Goal: Find specific page/section: Find specific page/section

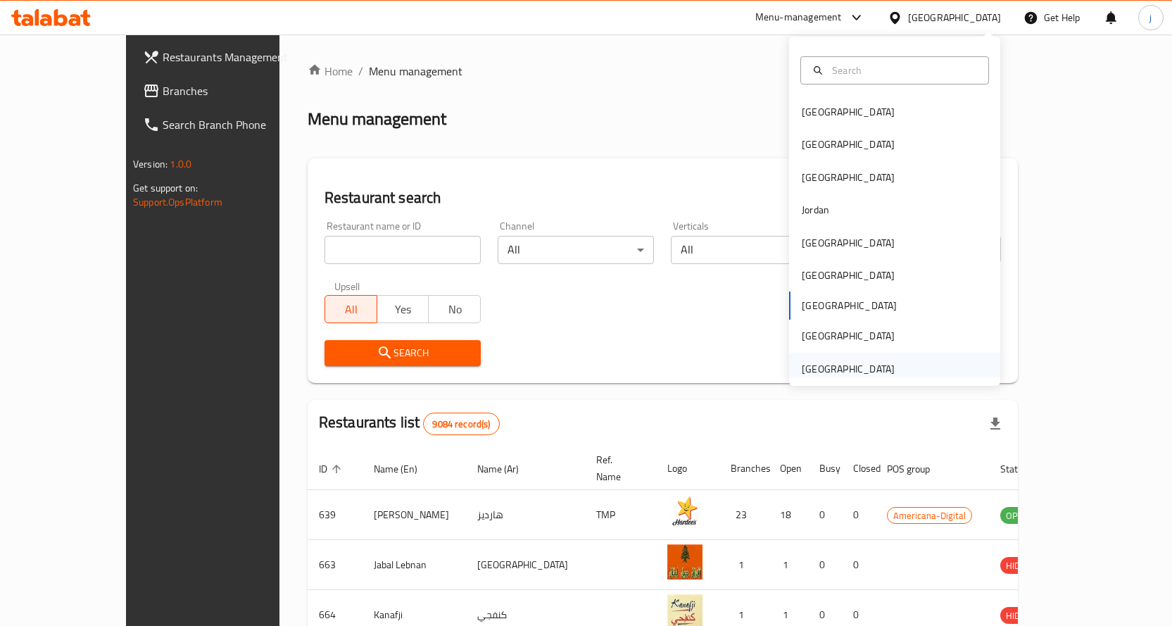
click at [881, 371] on div "[GEOGRAPHIC_DATA]" at bounding box center [848, 368] width 93 height 15
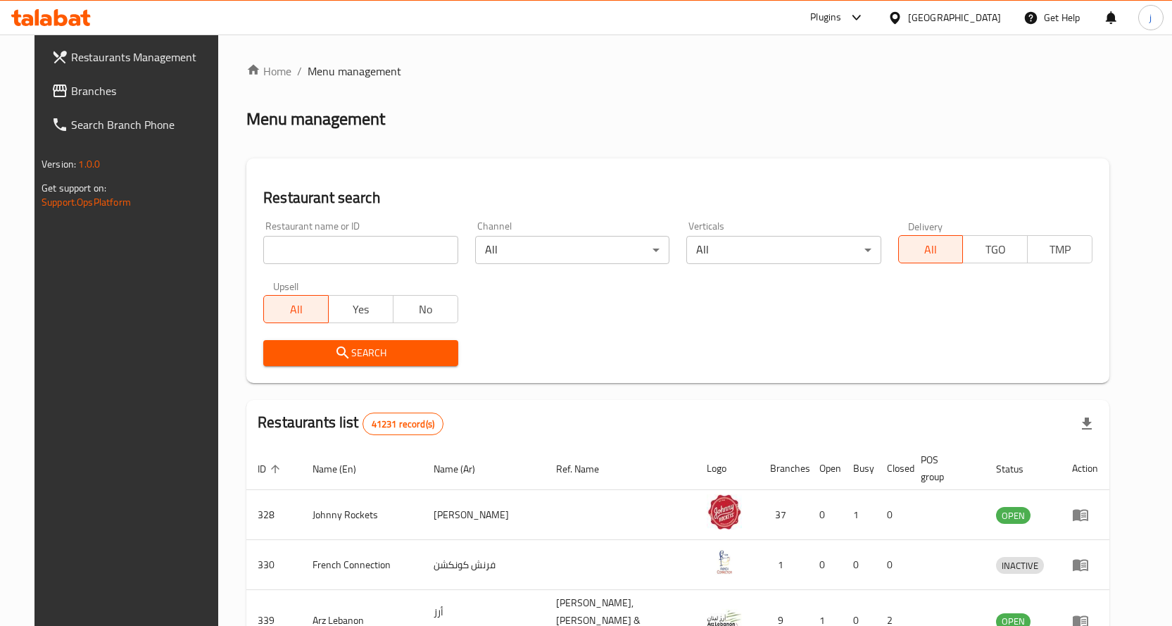
click at [853, 21] on icon at bounding box center [856, 17] width 17 height 17
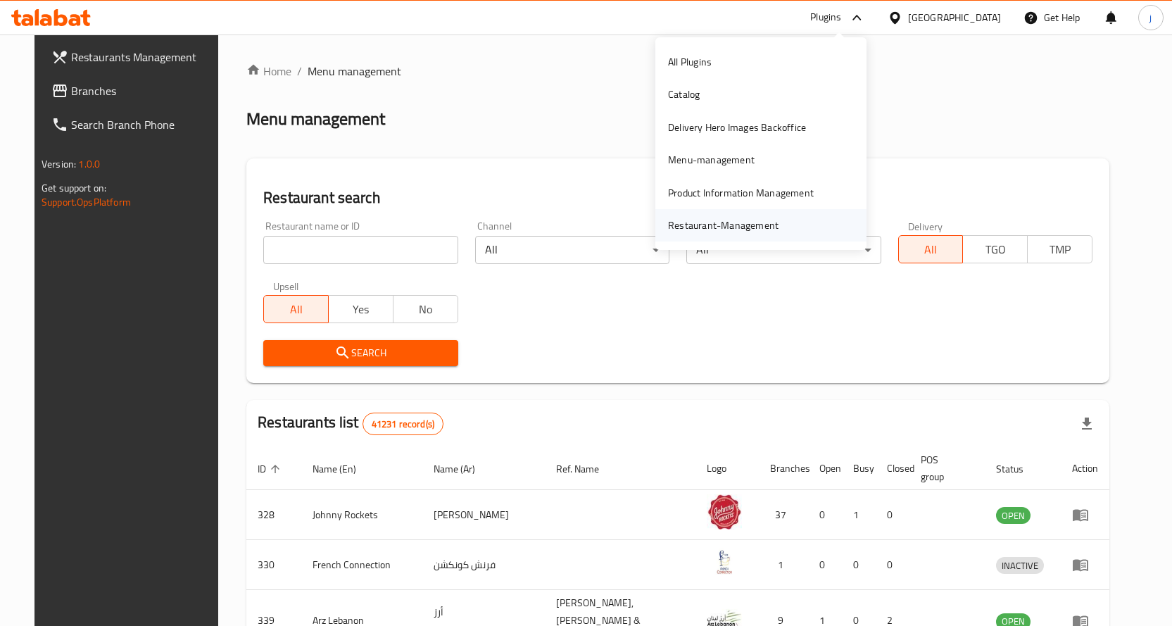
click at [788, 222] on div "Restaurant-Management" at bounding box center [723, 225] width 133 height 32
